Goal: Task Accomplishment & Management: Manage account settings

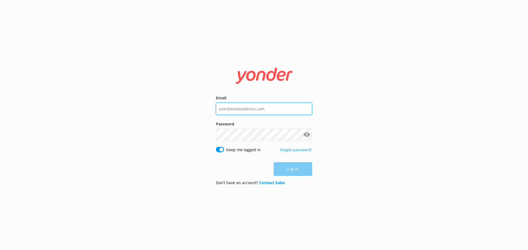
type input "dalice@canyonswing.co.nz"
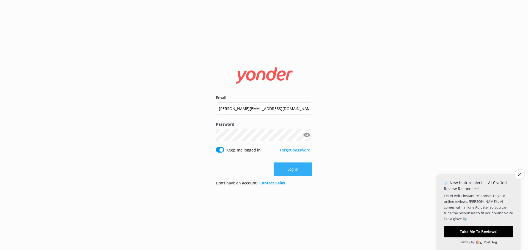
click at [296, 174] on button "Log in" at bounding box center [293, 170] width 38 height 14
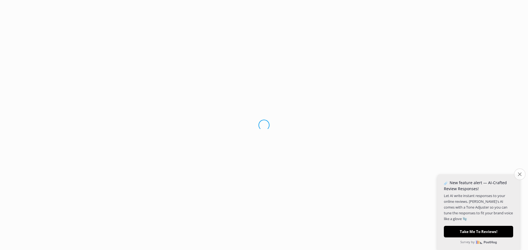
click at [519, 172] on button "Close survey" at bounding box center [520, 175] width 12 height 12
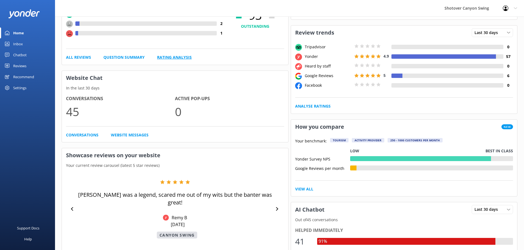
scroll to position [55, 0]
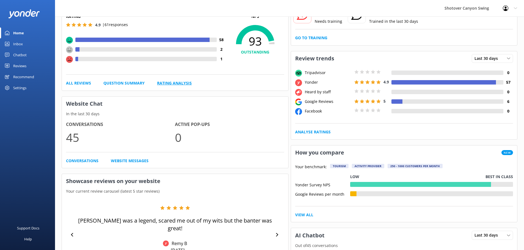
click at [172, 85] on link "Rating Analysis" at bounding box center [174, 83] width 35 height 6
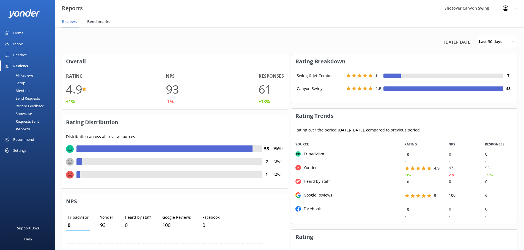
click at [95, 19] on span "Benchmarks" at bounding box center [98, 21] width 23 height 5
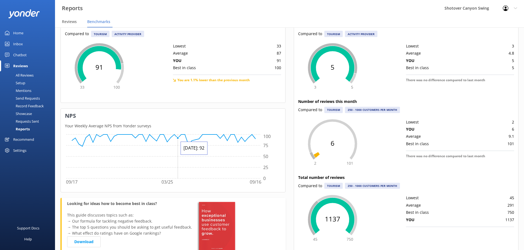
scroll to position [3, 0]
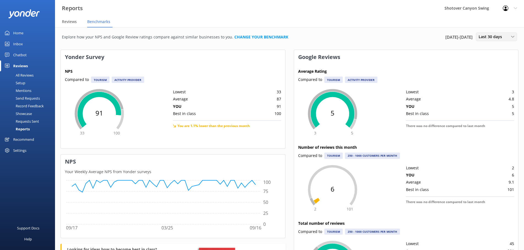
click at [502, 36] on span "Last 30 days" at bounding box center [491, 37] width 27 height 6
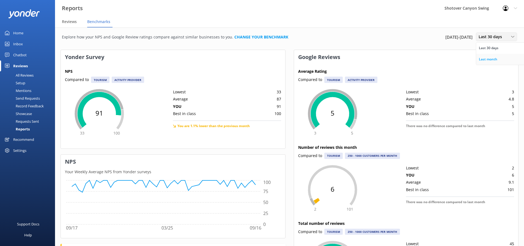
click at [485, 61] on div "Last month" at bounding box center [488, 59] width 18 height 5
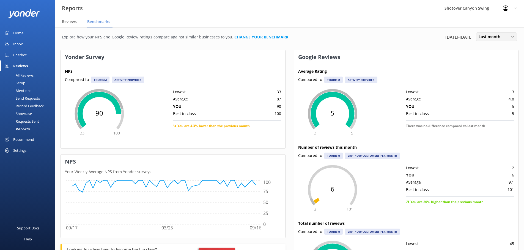
click at [489, 37] on span "Last month" at bounding box center [490, 37] width 25 height 6
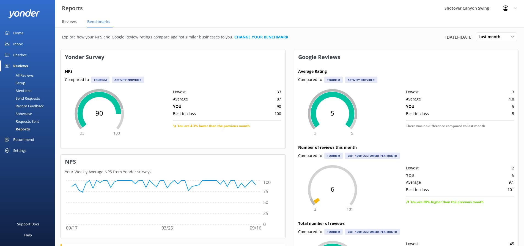
click at [457, 38] on span "1st Aug 25 - 31st Aug 25" at bounding box center [458, 37] width 27 height 7
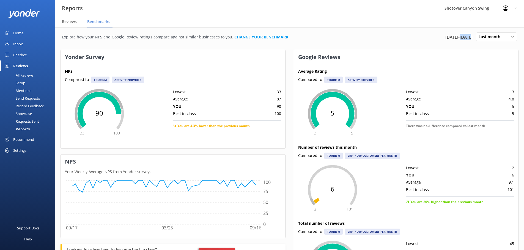
click at [457, 38] on span "1st Aug 25 - 31st Aug 25" at bounding box center [458, 37] width 27 height 7
click at [485, 37] on span "Last month" at bounding box center [490, 37] width 25 height 6
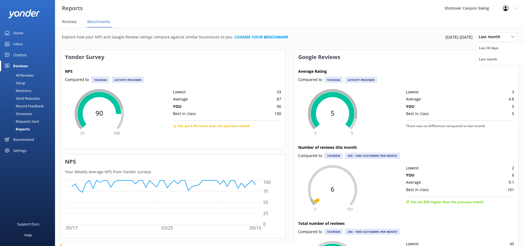
click at [489, 49] on div "Last 30 days" at bounding box center [489, 47] width 20 height 5
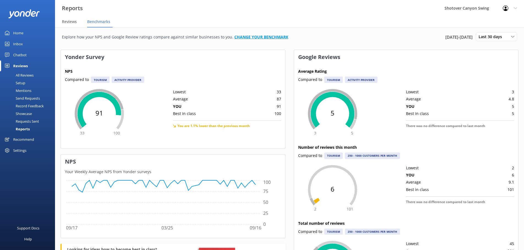
click at [243, 37] on link "CHANGE YOUR BENCHMARK" at bounding box center [261, 36] width 54 height 5
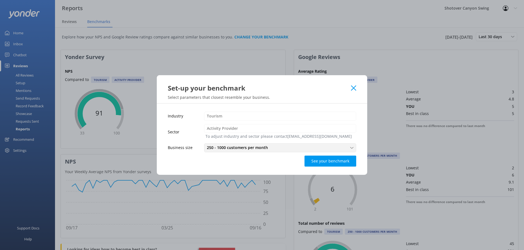
click at [279, 147] on div "250 - 1000 customers per month" at bounding box center [279, 148] width 149 height 6
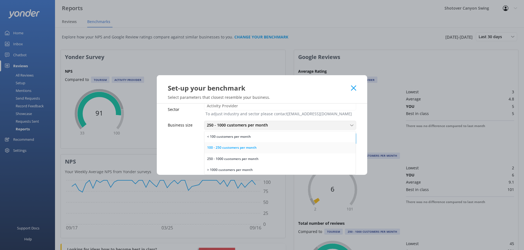
scroll to position [1, 0]
click at [249, 168] on div "> 1000 customers per month" at bounding box center [230, 169] width 46 height 5
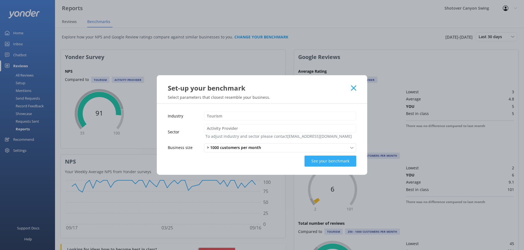
click at [321, 163] on button "See your benchmark" at bounding box center [330, 161] width 52 height 11
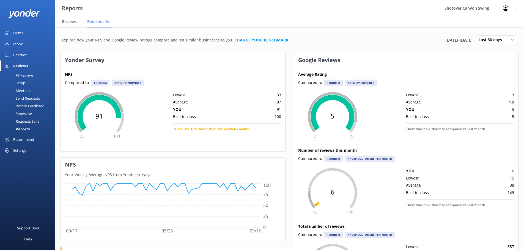
click at [208, 31] on div "Explore how your NPS and Google Review ratings compare against similar business…" at bounding box center [289, 181] width 469 height 309
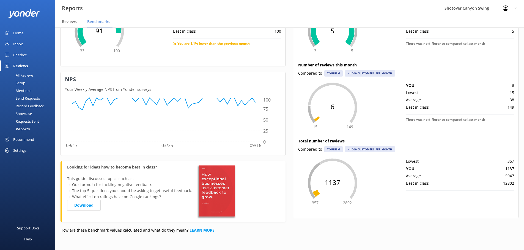
click at [29, 120] on div "Requests Sent" at bounding box center [21, 122] width 36 height 8
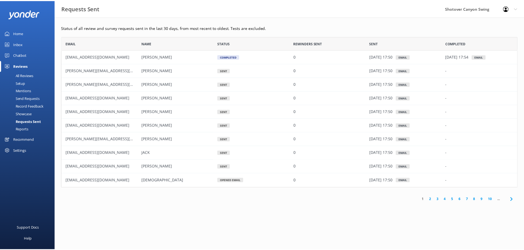
scroll to position [148, 456]
click at [28, 113] on div "Showcase" at bounding box center [17, 114] width 29 height 8
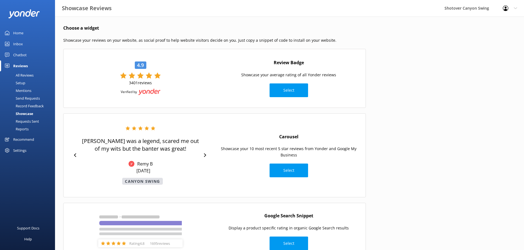
click at [16, 67] on div "Reviews" at bounding box center [20, 65] width 15 height 11
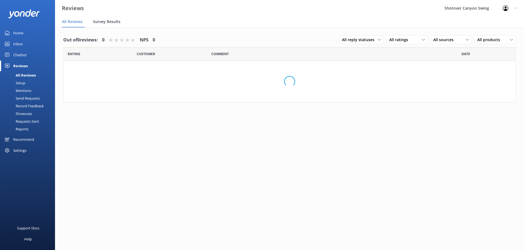
click at [106, 21] on span "Survey Results" at bounding box center [106, 21] width 27 height 5
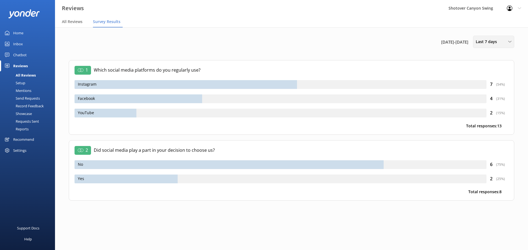
click at [498, 46] on div "Last 7 days Last 7 days Last 30 days Last 90 days Last 180 days Custom" at bounding box center [493, 42] width 41 height 12
click at [492, 90] on div "Last 180 days" at bounding box center [486, 88] width 21 height 5
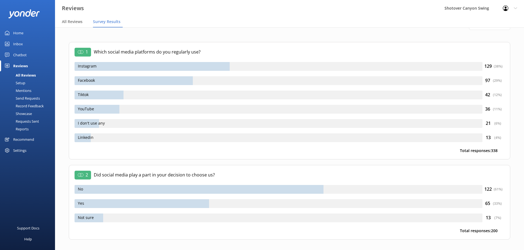
scroll to position [27, 0]
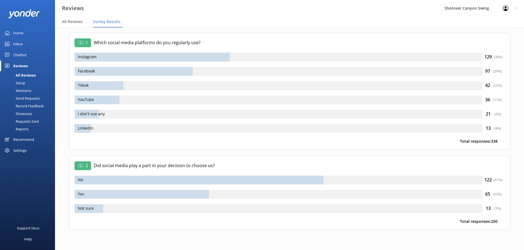
click at [26, 92] on div "Mentions" at bounding box center [17, 91] width 28 height 8
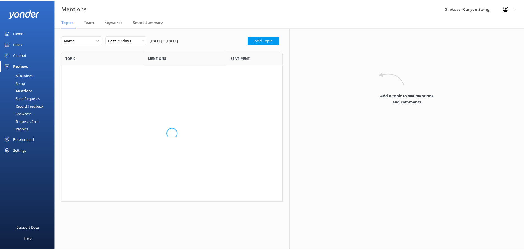
scroll to position [230, 215]
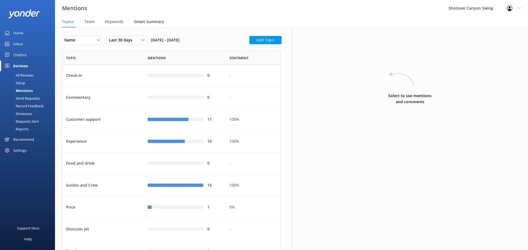
click at [142, 22] on span "Smart Summary" at bounding box center [149, 21] width 30 height 5
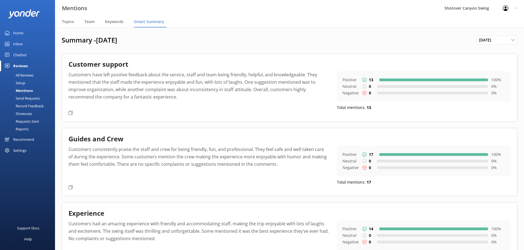
click at [16, 32] on div "Home" at bounding box center [18, 32] width 10 height 11
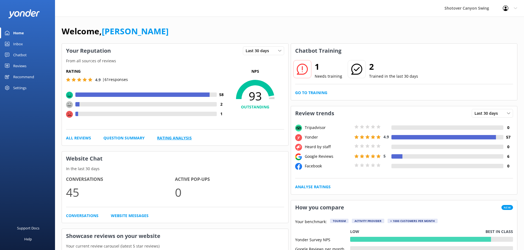
click at [176, 140] on link "Rating Analysis" at bounding box center [174, 138] width 35 height 6
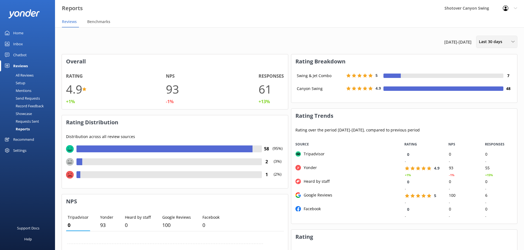
click at [490, 41] on span "Last 30 days" at bounding box center [492, 42] width 27 height 6
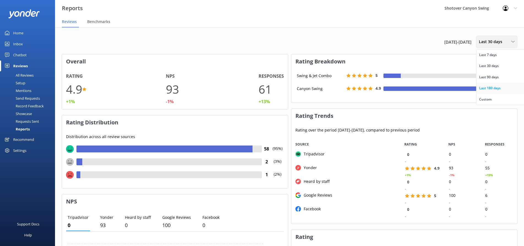
click at [482, 89] on div "Last 180 days" at bounding box center [489, 88] width 21 height 5
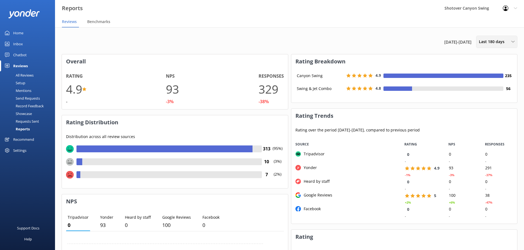
click at [493, 42] on span "Last 180 days" at bounding box center [493, 42] width 29 height 6
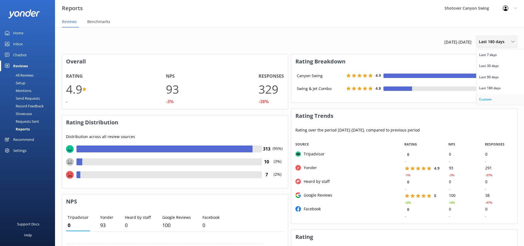
click at [482, 100] on div "Custom" at bounding box center [485, 99] width 12 height 5
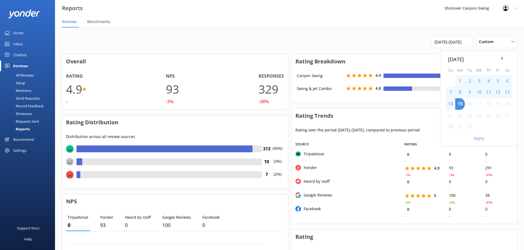
click at [500, 57] on span "Previous Month" at bounding box center [501, 58] width 5 height 5
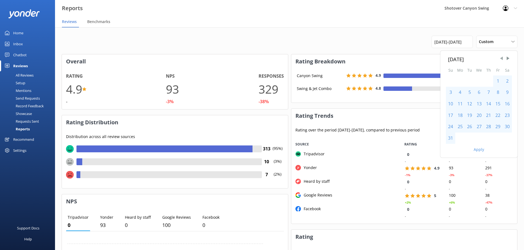
click at [500, 57] on span "Previous Month" at bounding box center [501, 58] width 5 height 5
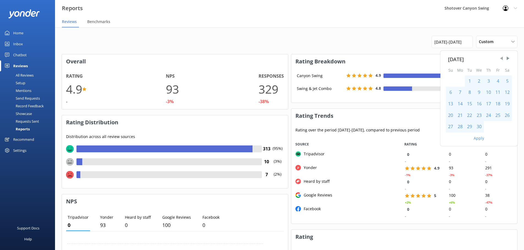
click at [500, 57] on span "Previous Month" at bounding box center [501, 58] width 5 height 5
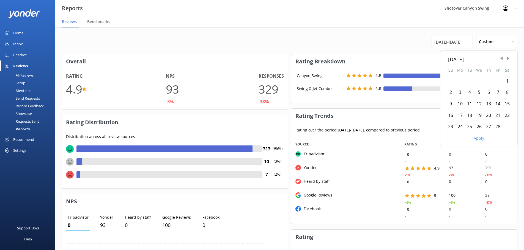
click at [500, 57] on span "Previous Month" at bounding box center [501, 58] width 5 height 5
click at [507, 59] on span "Next Month" at bounding box center [507, 58] width 5 height 5
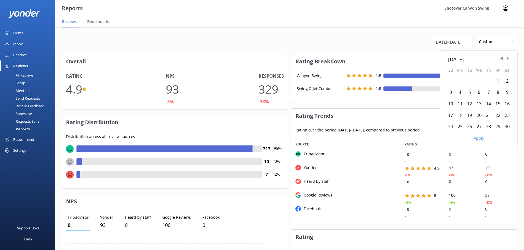
click at [507, 59] on span "Next Month" at bounding box center [507, 58] width 5 height 5
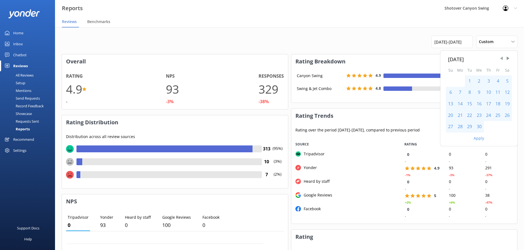
click at [500, 58] on span "Previous Month" at bounding box center [501, 58] width 5 height 5
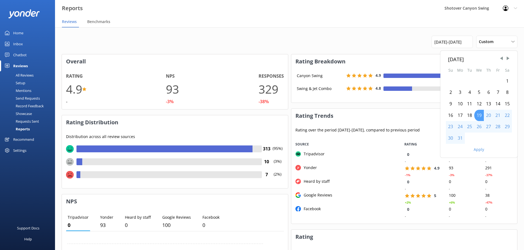
click at [476, 112] on div "19" at bounding box center [479, 116] width 10 height 12
click at [480, 148] on button "Apply" at bounding box center [478, 150] width 10 height 4
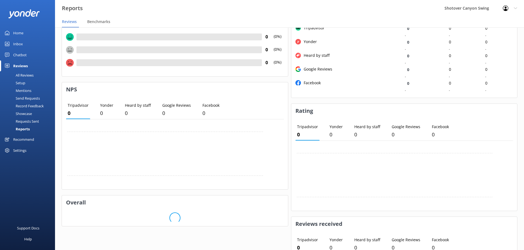
scroll to position [55, 0]
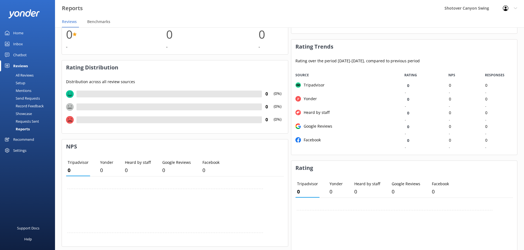
click at [25, 113] on div "Showcase" at bounding box center [17, 114] width 29 height 8
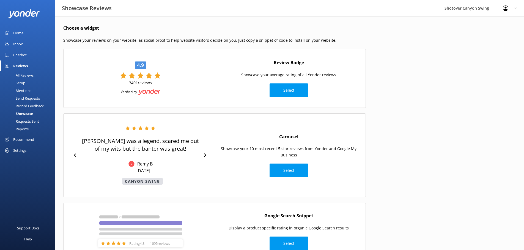
click at [19, 33] on div "Home" at bounding box center [18, 32] width 10 height 11
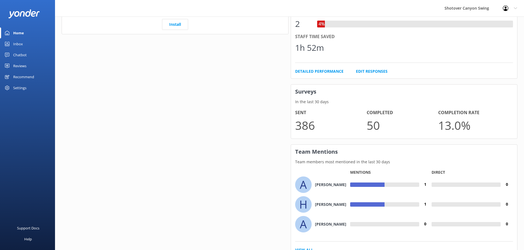
scroll to position [346, 0]
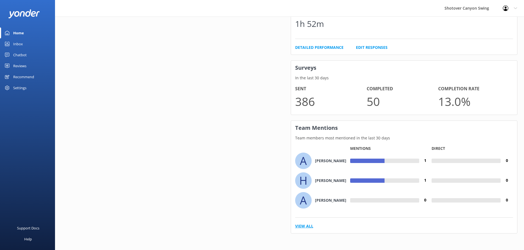
click at [304, 227] on link "View All" at bounding box center [304, 227] width 18 height 6
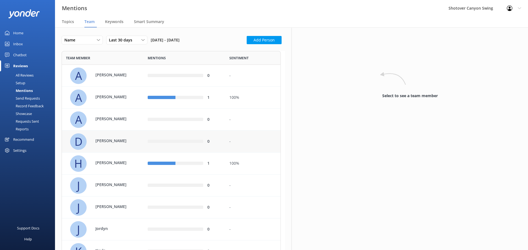
scroll to position [318, 215]
click at [118, 121] on p "[PERSON_NAME]" at bounding box center [113, 119] width 36 height 6
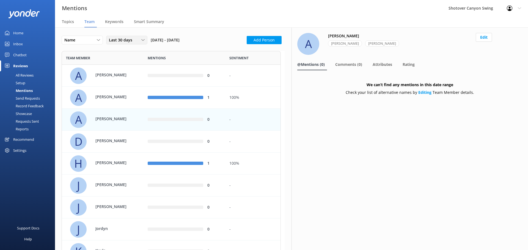
click at [138, 40] on div "Last 30 days" at bounding box center [127, 40] width 38 height 6
click at [120, 85] on div "Last 180 days" at bounding box center [119, 84] width 21 height 5
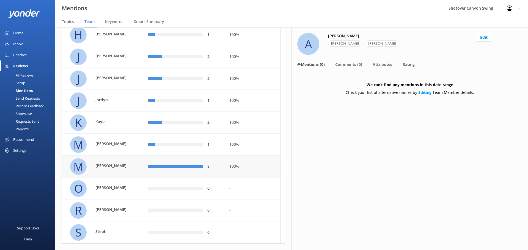
scroll to position [137, 0]
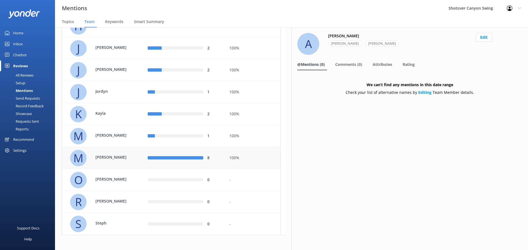
click at [153, 155] on div "8" at bounding box center [184, 158] width 73 height 6
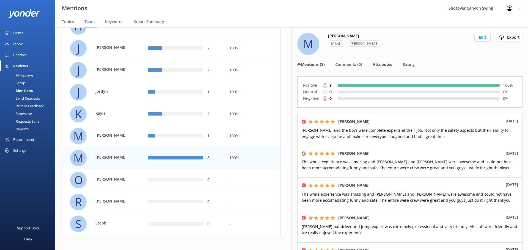
click at [383, 65] on span "Attributes" at bounding box center [383, 64] width 20 height 5
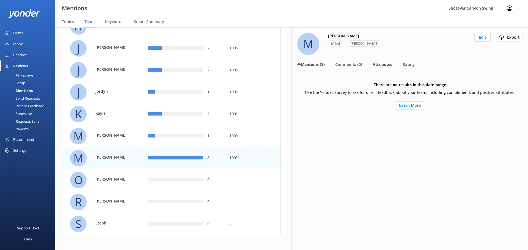
click at [312, 65] on span "@Mentions (8)" at bounding box center [310, 64] width 27 height 5
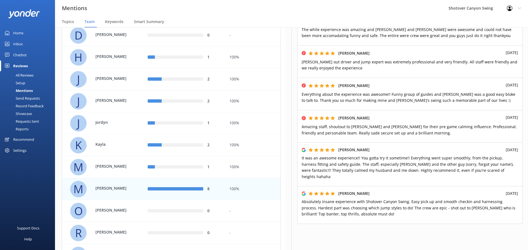
scroll to position [57, 0]
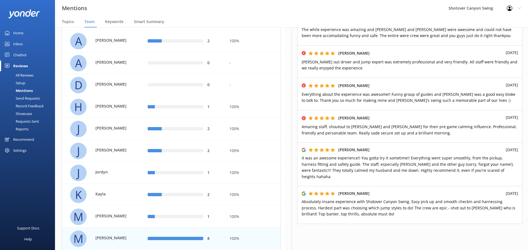
click at [21, 152] on div "Settings" at bounding box center [19, 150] width 13 height 11
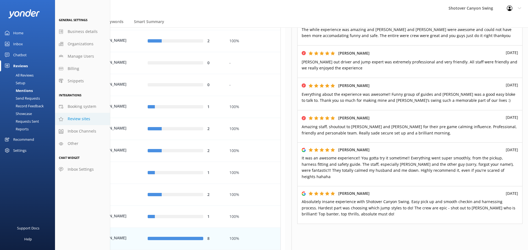
click at [77, 118] on span "Review sites" at bounding box center [79, 119] width 23 height 6
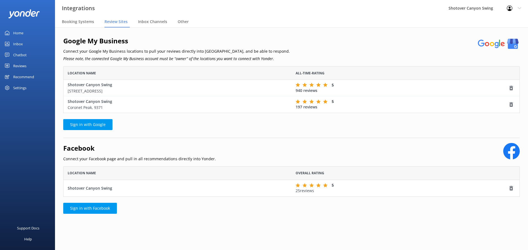
scroll to position [43, 452]
click at [76, 19] on span "Booking Systems" at bounding box center [78, 21] width 32 height 5
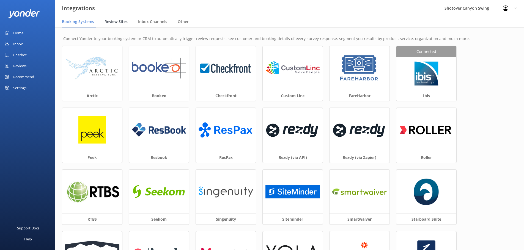
click at [118, 21] on span "Review Sites" at bounding box center [115, 21] width 23 height 5
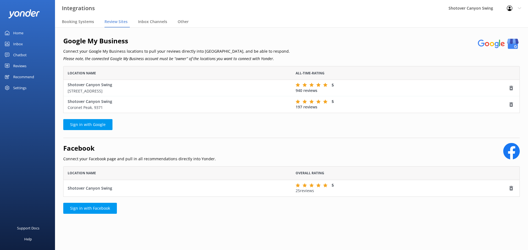
scroll to position [26, 452]
click at [183, 21] on span "Other" at bounding box center [183, 21] width 11 height 5
